Goal: Task Accomplishment & Management: Manage account settings

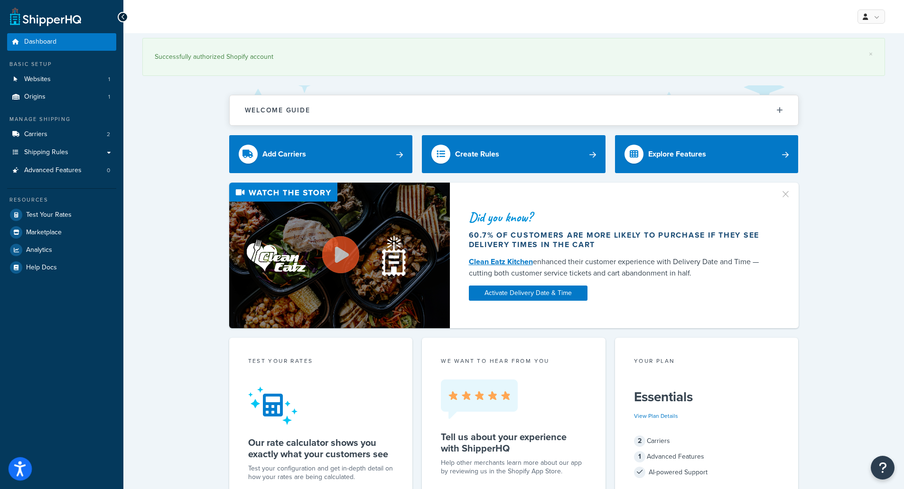
click at [22, 467] on icon "Open accessiBe: accessibility options, statement and help" at bounding box center [19, 471] width 11 height 12
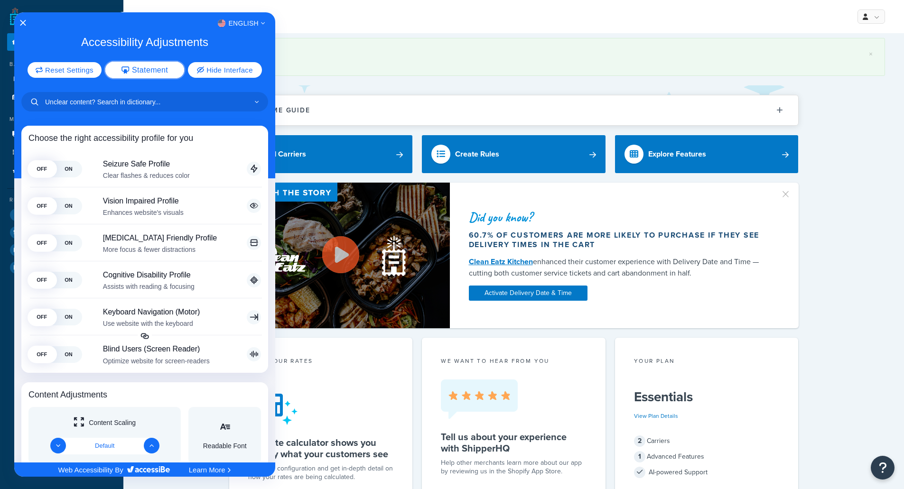
click at [127, 66] on icon "Accessibility Adjustments" at bounding box center [126, 70] width 8 height 8
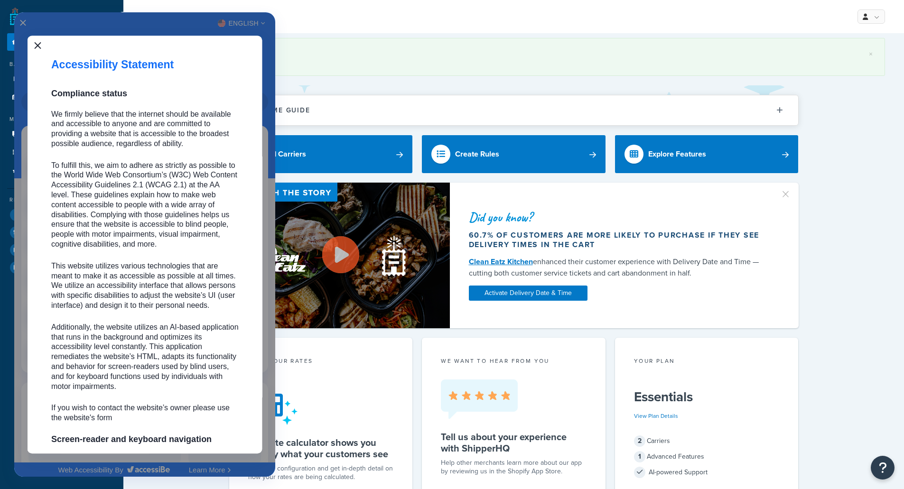
click at [39, 47] on icon "Close" at bounding box center [37, 45] width 7 height 7
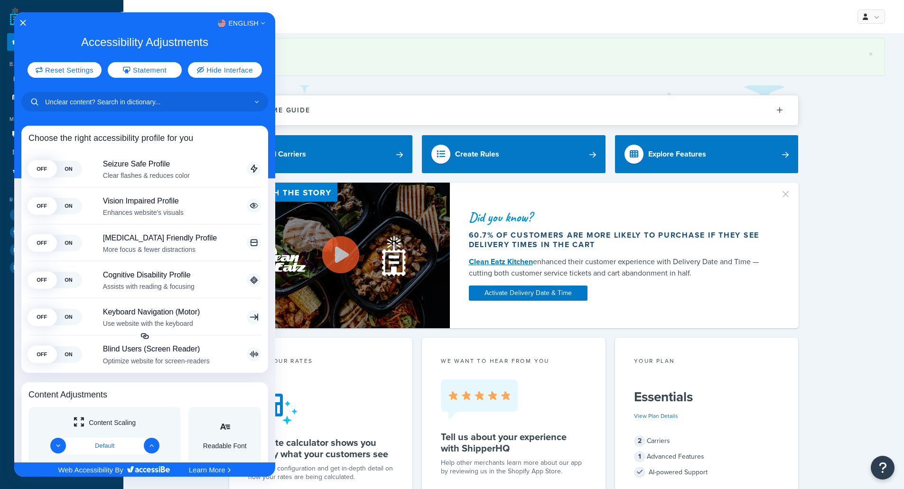
click at [582, 25] on div at bounding box center [452, 244] width 904 height 489
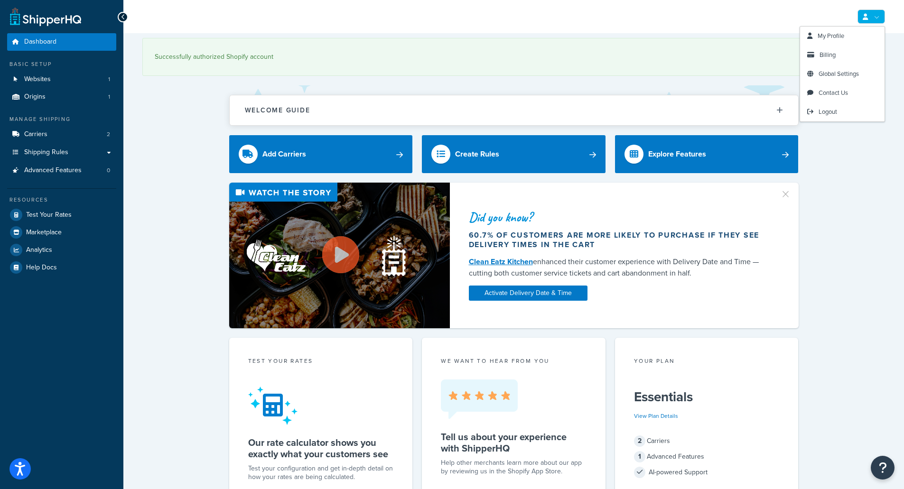
click at [867, 18] on icon at bounding box center [865, 17] width 5 height 6
click at [828, 52] on span "Billing" at bounding box center [828, 54] width 16 height 9
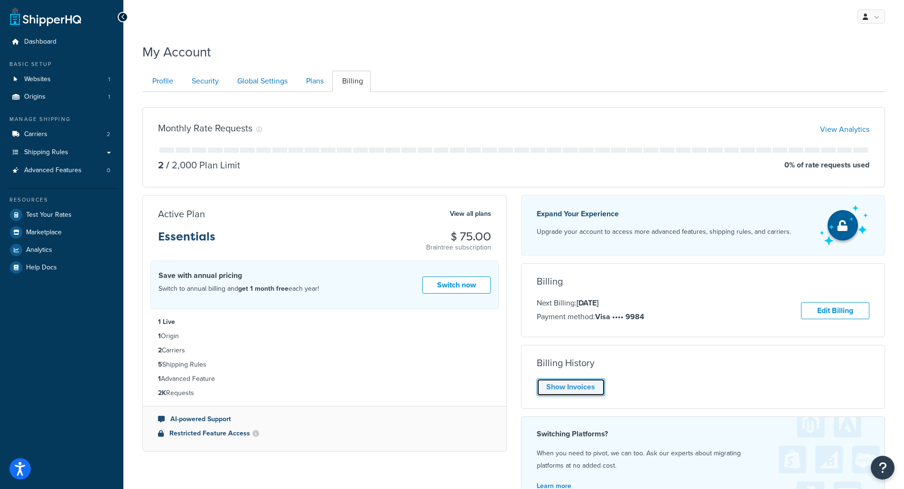
click at [574, 388] on link "Show Invoices" at bounding box center [571, 388] width 68 height 18
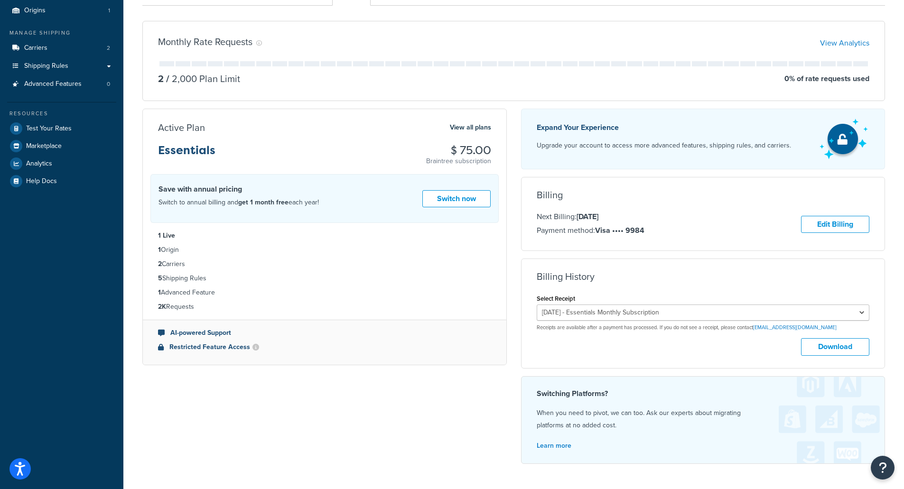
scroll to position [95, 0]
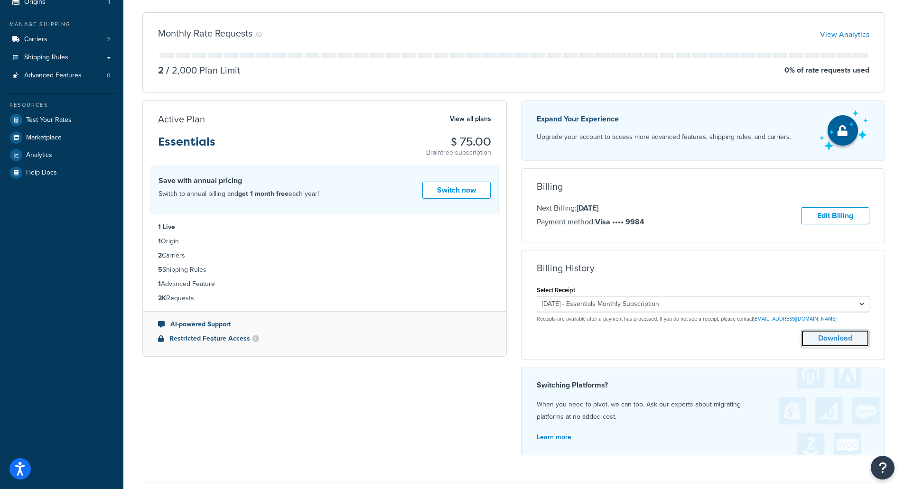
click at [820, 338] on button "Download" at bounding box center [835, 339] width 68 height 18
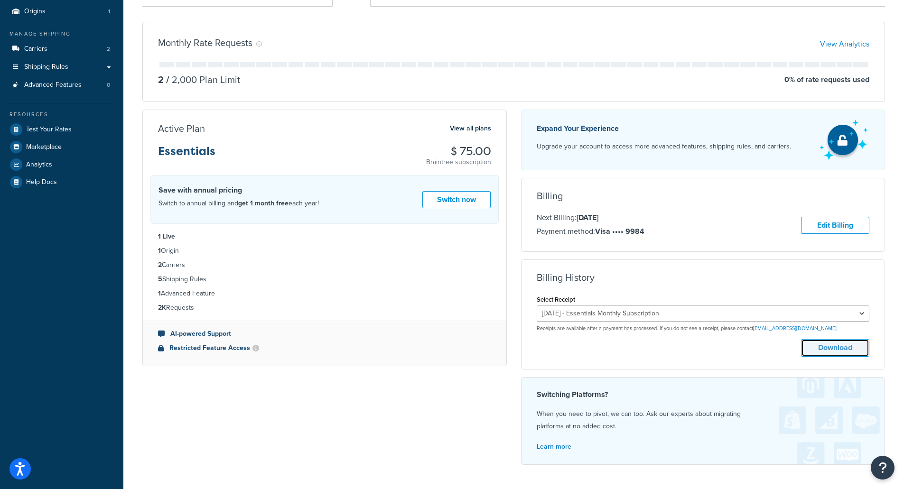
scroll to position [0, 0]
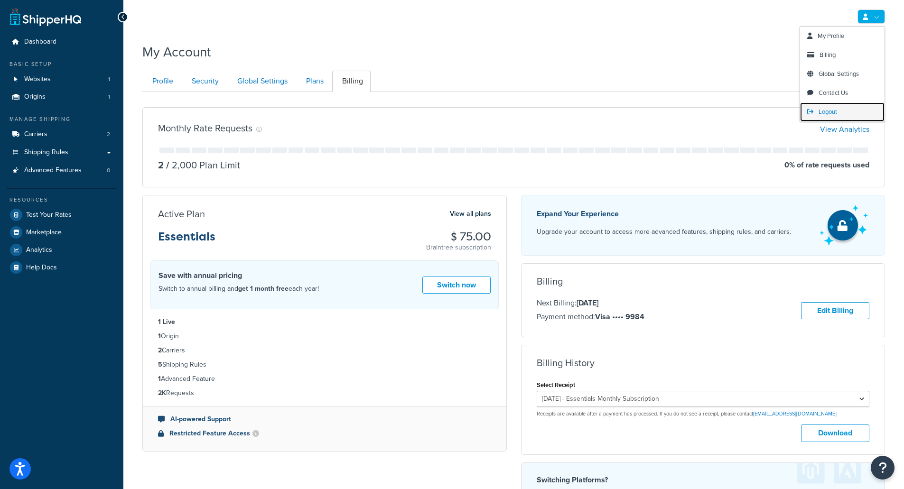
click at [824, 111] on span "Logout" at bounding box center [828, 111] width 19 height 9
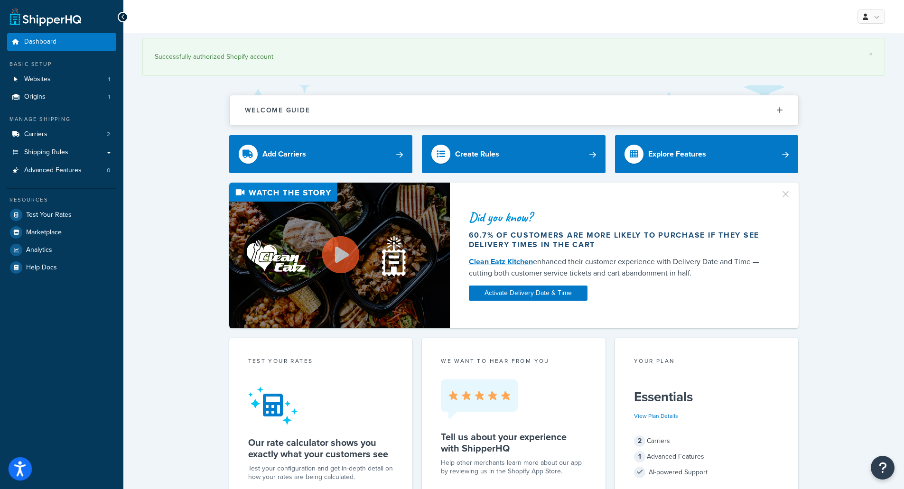
click at [20, 473] on icon "Open accessiBe: accessibility options, statement and help" at bounding box center [19, 468] width 11 height 15
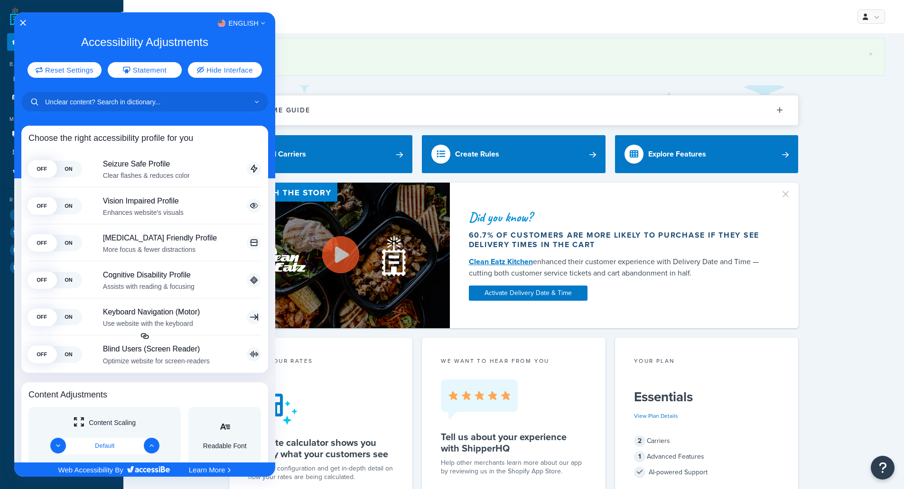
click at [879, 14] on div at bounding box center [452, 244] width 904 height 489
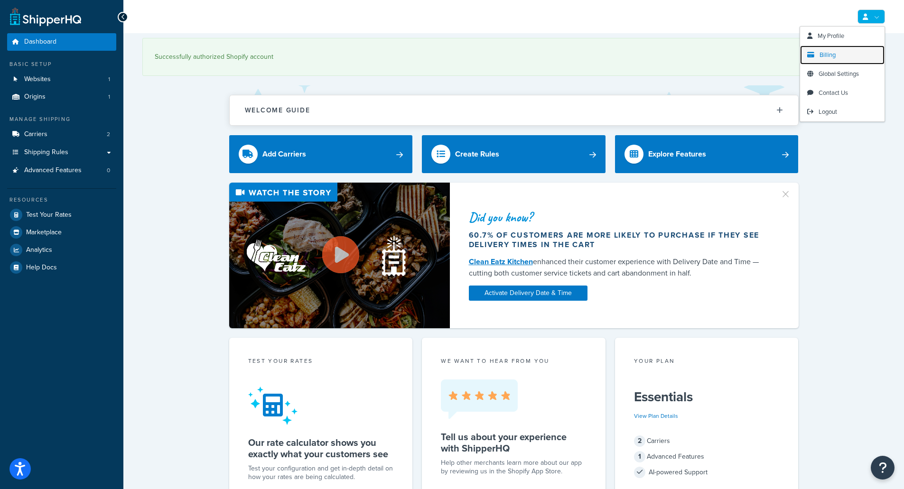
click at [848, 59] on link "Billing" at bounding box center [842, 55] width 84 height 19
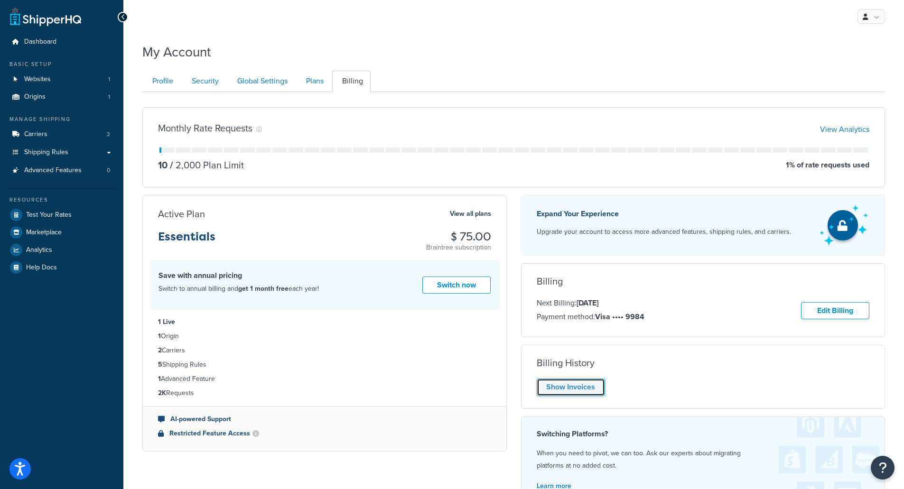
click at [583, 385] on link "Show Invoices" at bounding box center [571, 388] width 68 height 18
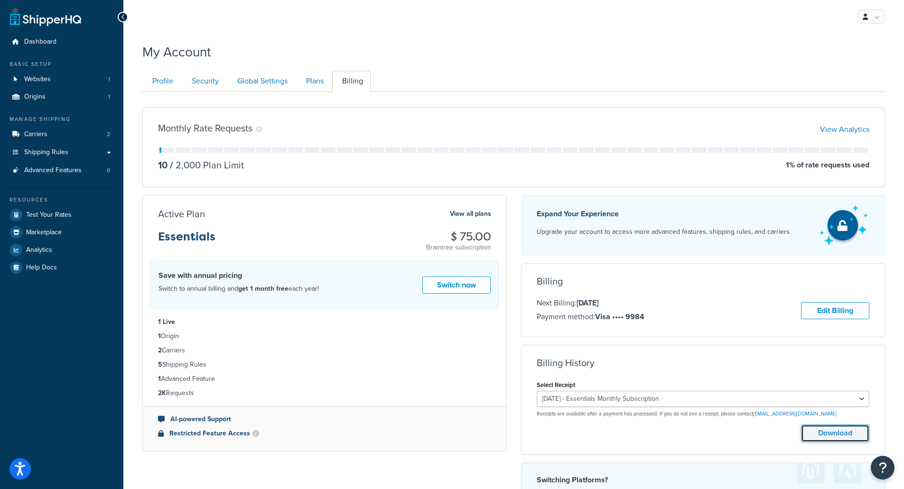
click at [831, 431] on button "Download" at bounding box center [835, 434] width 68 height 18
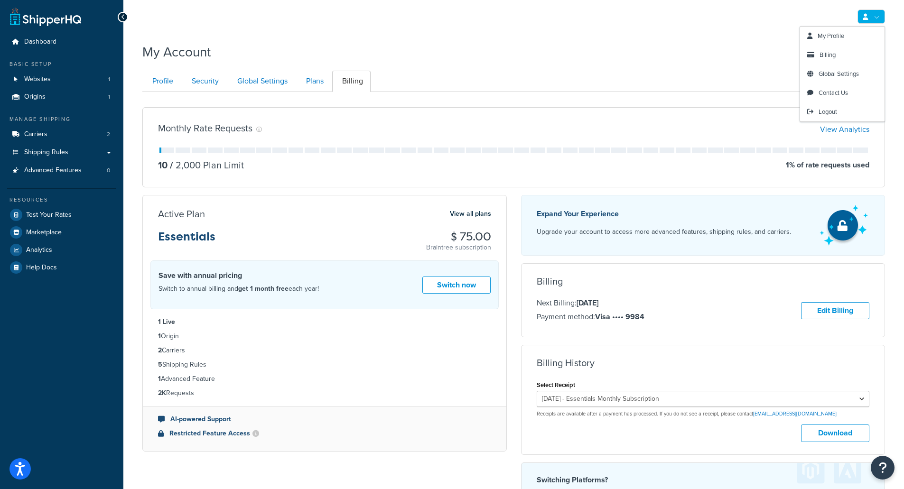
click at [863, 13] on link at bounding box center [872, 16] width 28 height 14
click at [840, 111] on link "Logout" at bounding box center [842, 112] width 84 height 19
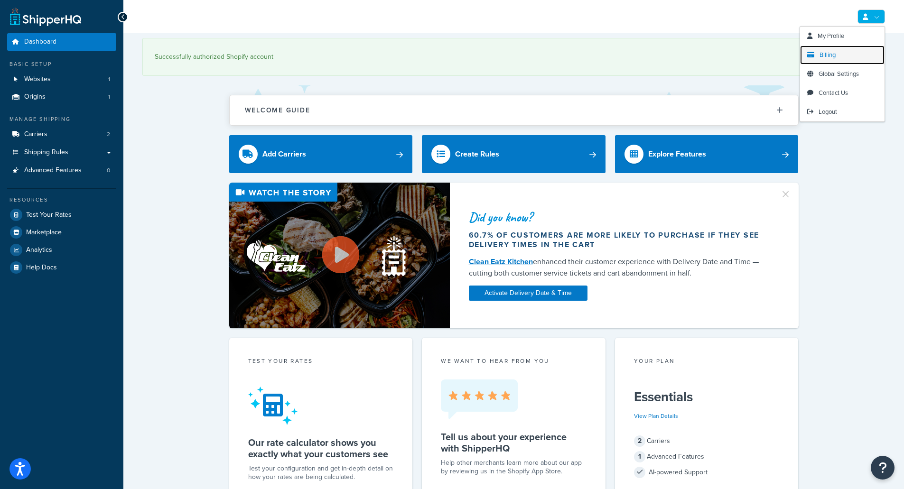
click at [833, 54] on span "Billing" at bounding box center [828, 54] width 16 height 9
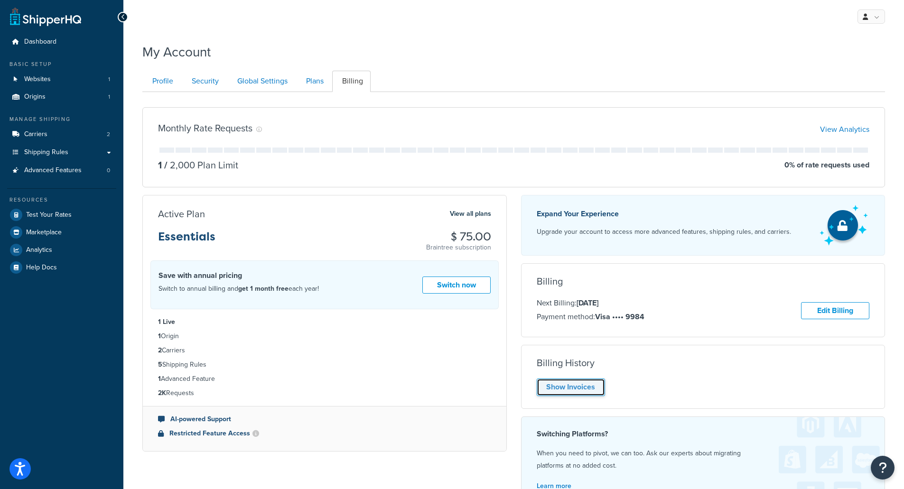
click at [562, 390] on link "Show Invoices" at bounding box center [571, 388] width 68 height 18
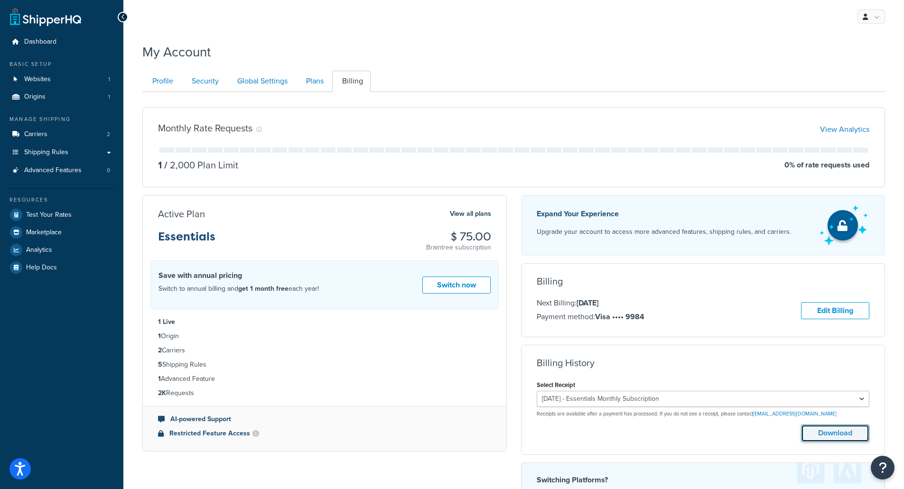
click at [824, 432] on button "Download" at bounding box center [835, 434] width 68 height 18
